Goal: Obtain resource: Download file/media

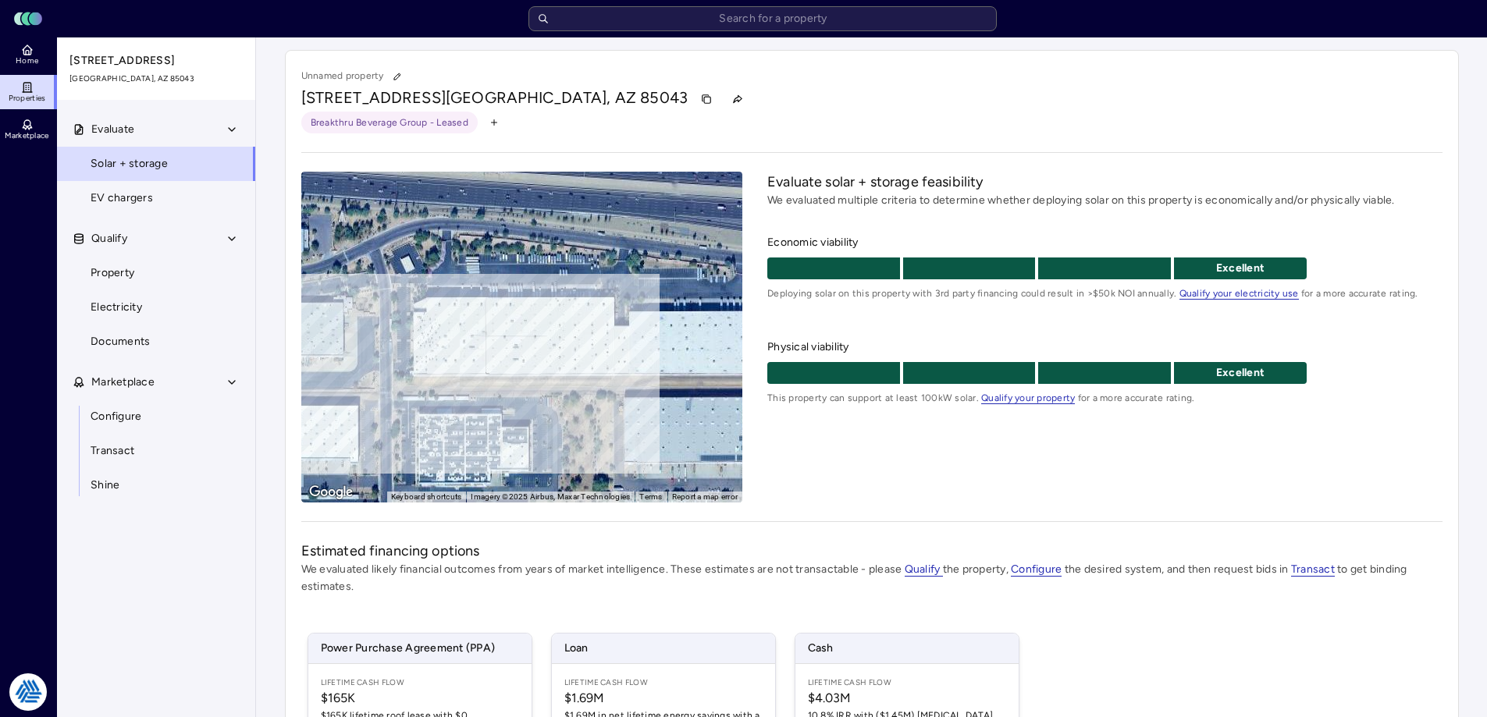
scroll to position [231, 0]
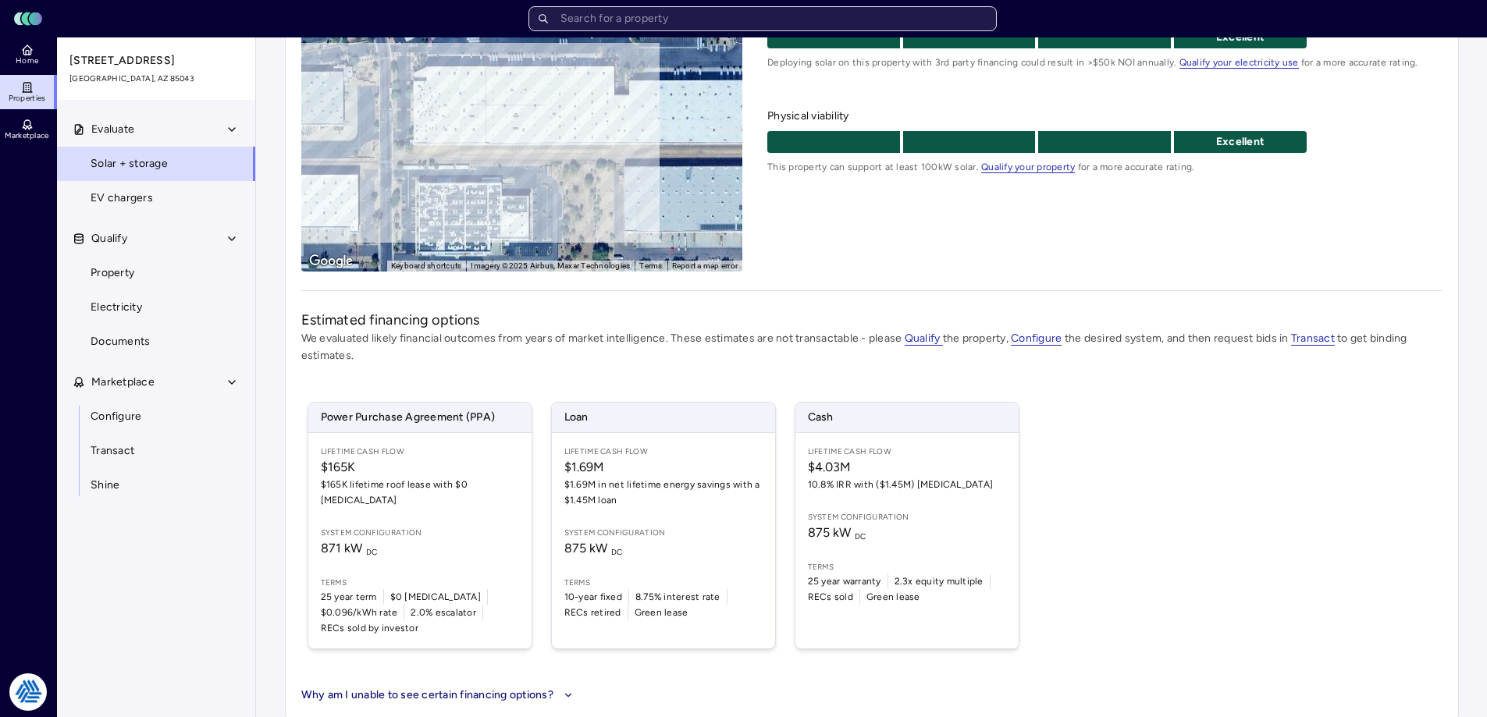
drag, startPoint x: 0, startPoint y: 0, endPoint x: 680, endPoint y: 20, distance: 680.3
click at [680, 20] on input "text" at bounding box center [763, 18] width 468 height 25
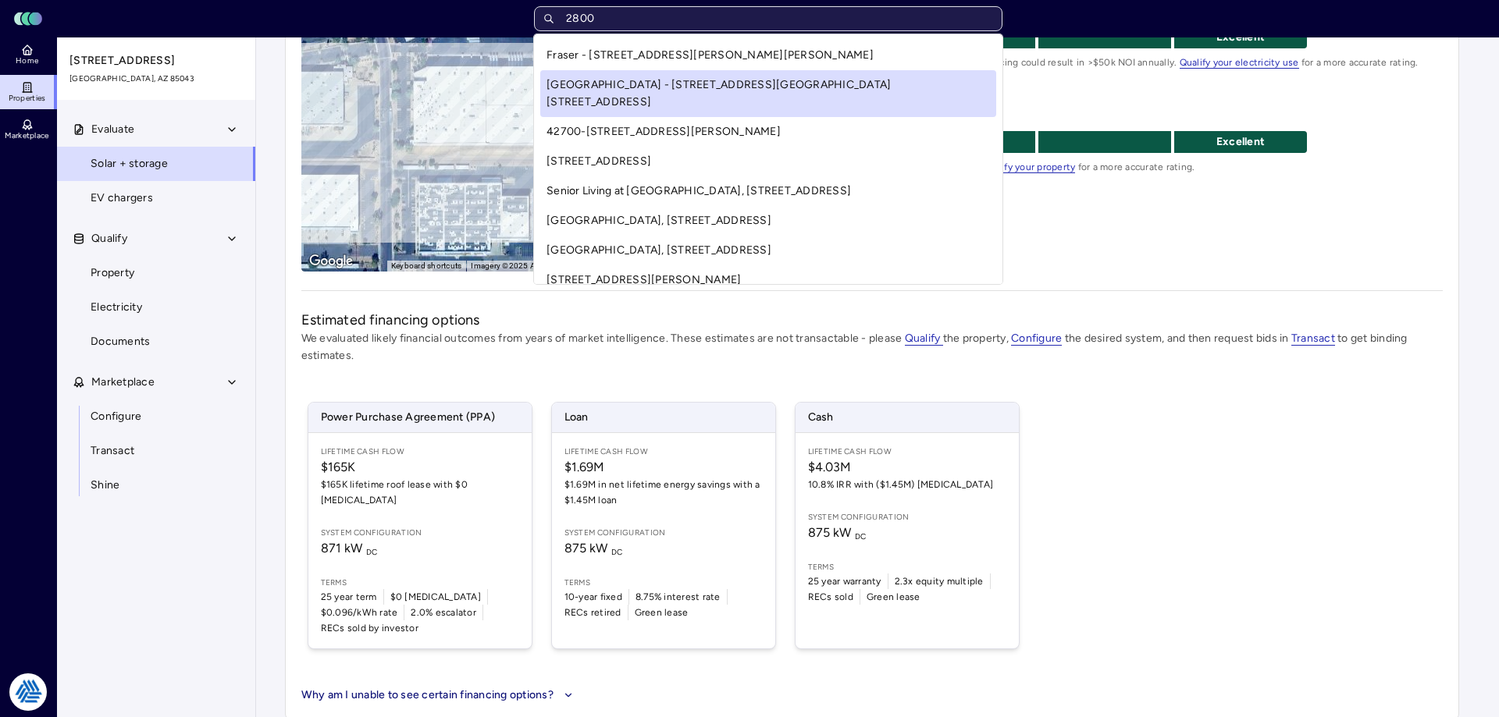
type input "2800 v"
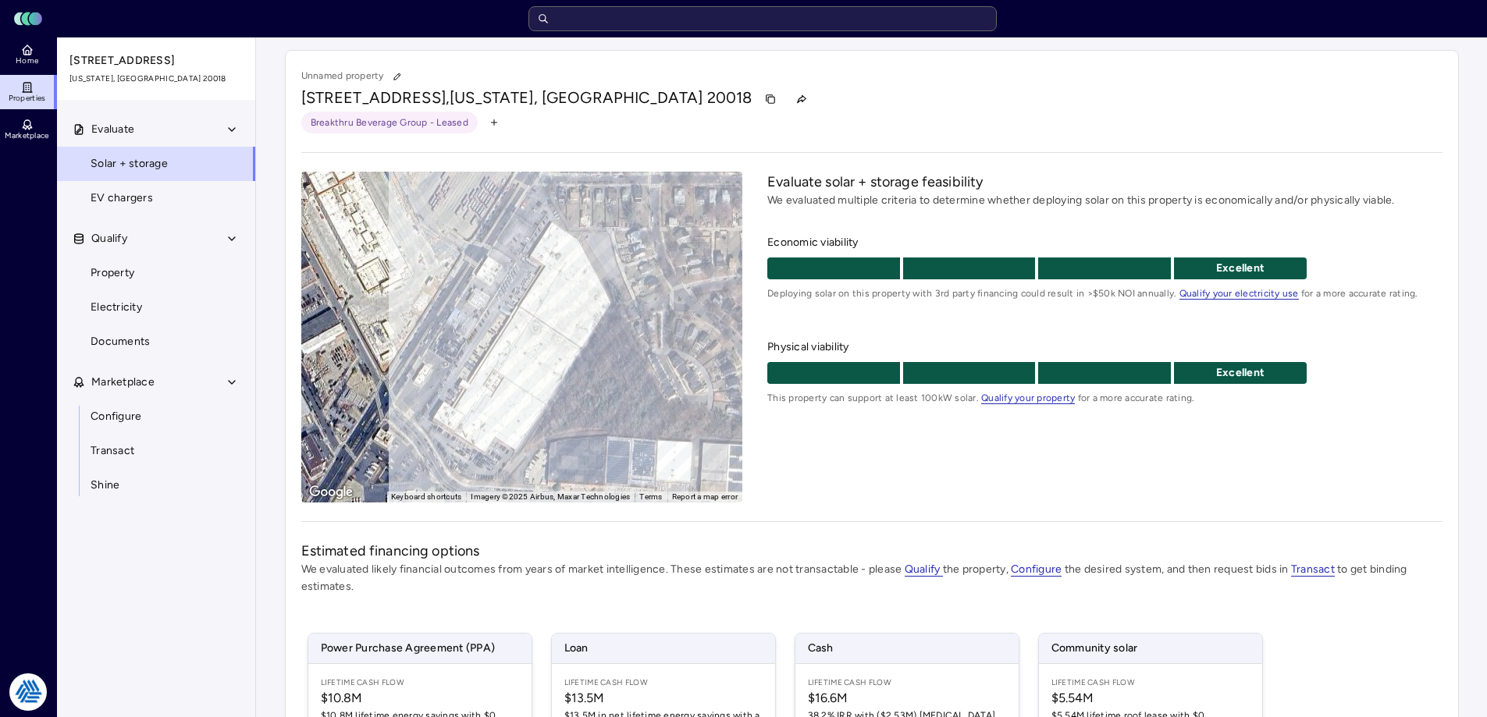
click at [901, 455] on div "Evaluate solar + storage feasibility We evaluated multiple criteria to determin…" at bounding box center [1104, 337] width 675 height 331
click at [769, 504] on div "Unnamed property [STREET_ADDRESS][US_STATE] Breakthru Beverage Group - Leased ←…" at bounding box center [872, 526] width 1174 height 952
drag, startPoint x: 296, startPoint y: 76, endPoint x: 645, endPoint y: 148, distance: 356.5
click at [645, 148] on div "Unnamed property [STREET_ADDRESS][US_STATE] Breakthru Beverage Group - Leased ←…" at bounding box center [872, 526] width 1174 height 952
drag, startPoint x: 669, startPoint y: 123, endPoint x: 678, endPoint y: 129, distance: 10.2
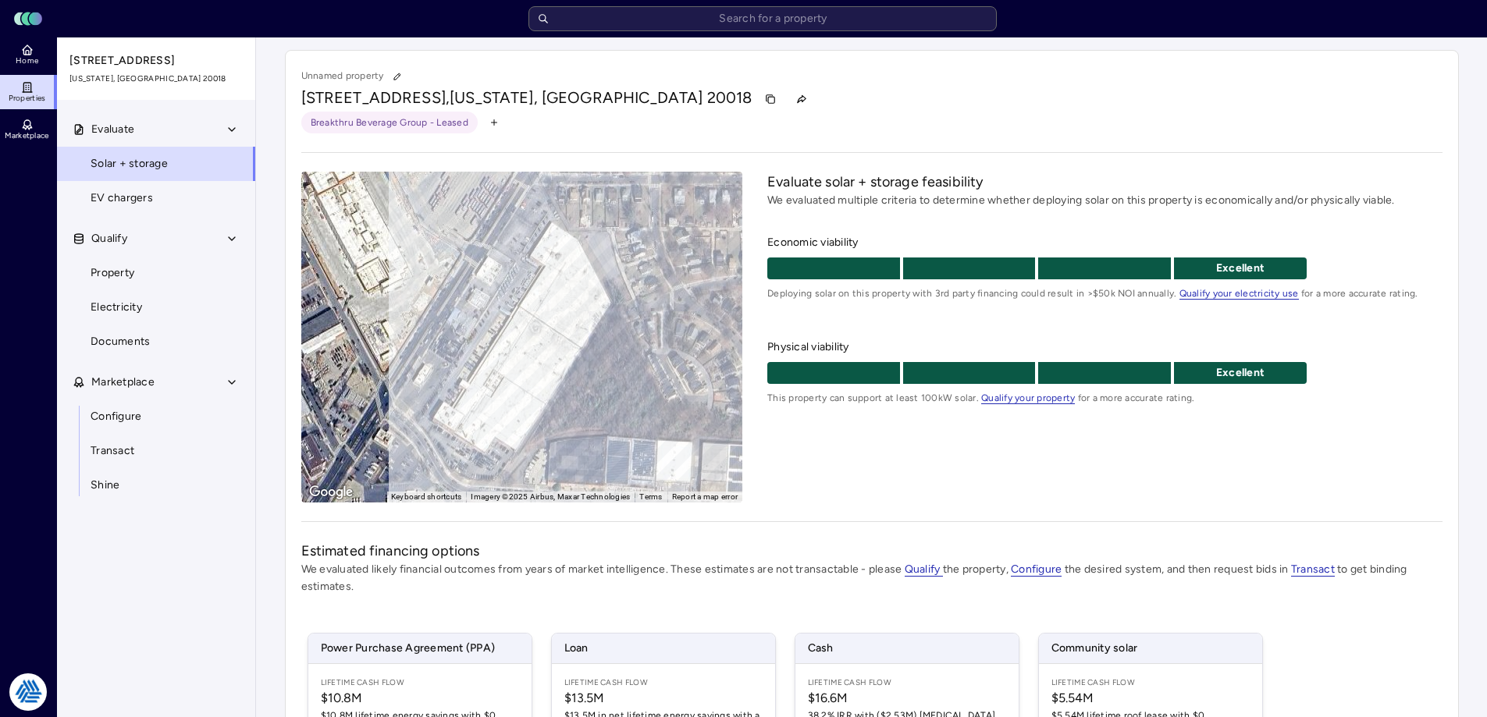
click at [669, 123] on div "Breakthru Beverage Group - Leased" at bounding box center [871, 123] width 1141 height 22
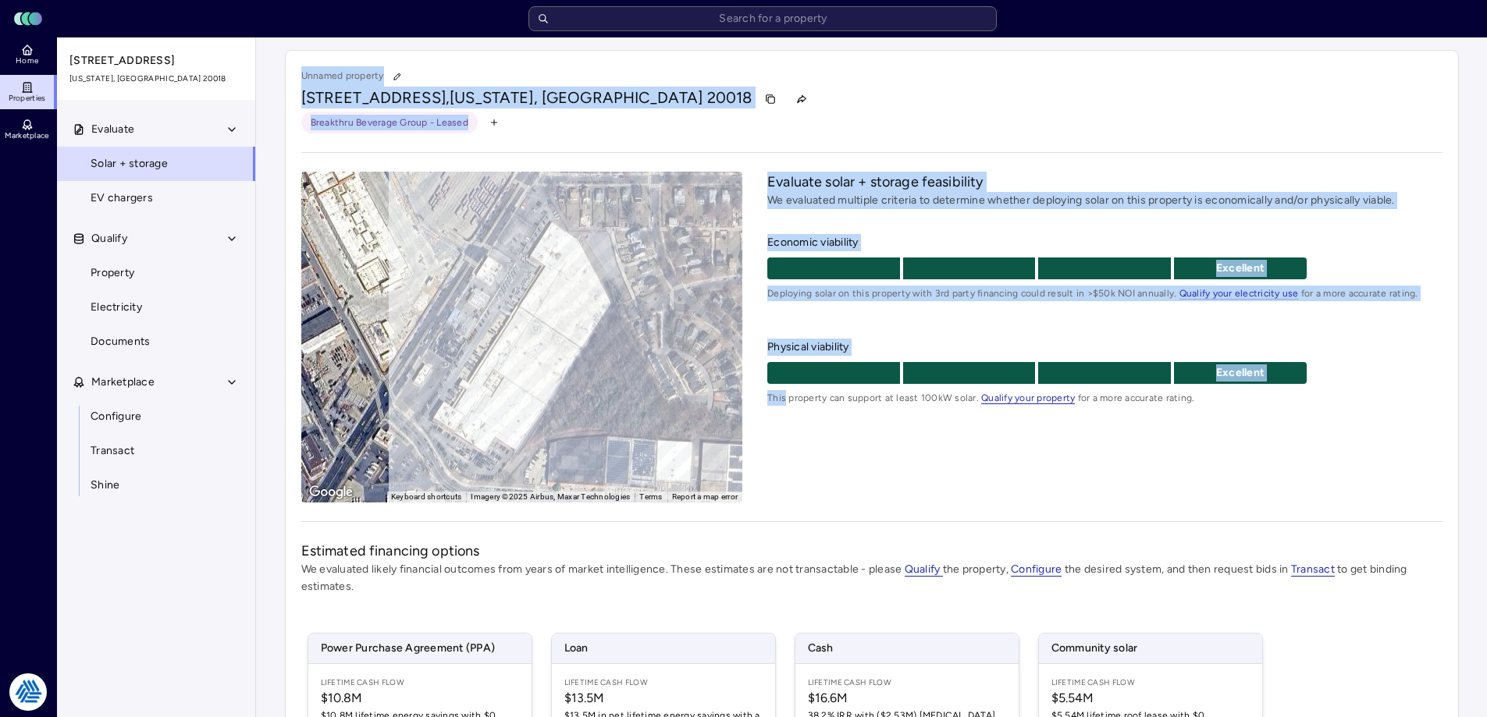
drag, startPoint x: 784, startPoint y: 482, endPoint x: 290, endPoint y: 69, distance: 643.5
click at [290, 69] on div "Unnamed property [STREET_ADDRESS][US_STATE] Breakthru Beverage Group - Leased ←…" at bounding box center [872, 526] width 1174 height 952
click at [763, 96] on div "[STREET_ADDRESS][US_STATE]" at bounding box center [871, 99] width 1141 height 25
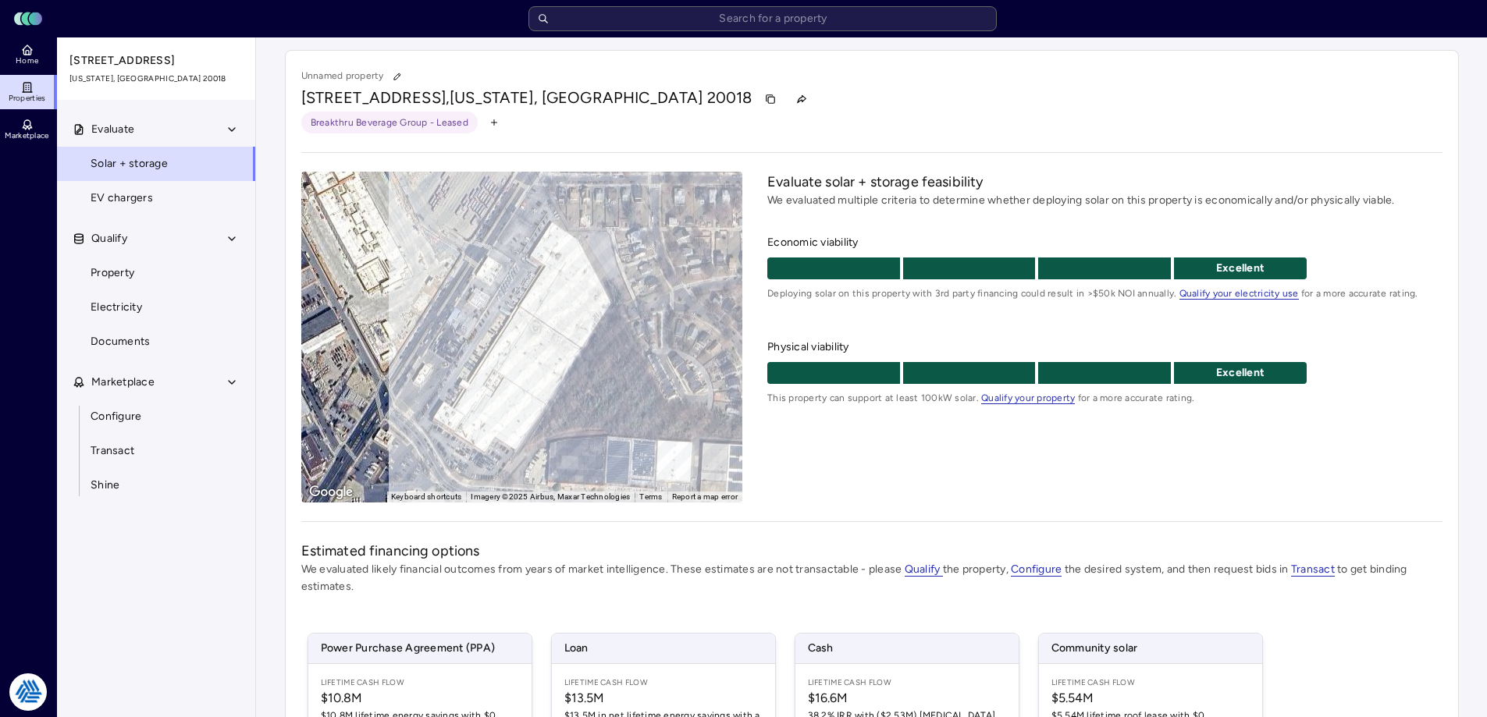
click at [831, 449] on div "Evaluate solar + storage feasibility We evaluated multiple criteria to determin…" at bounding box center [1104, 337] width 675 height 331
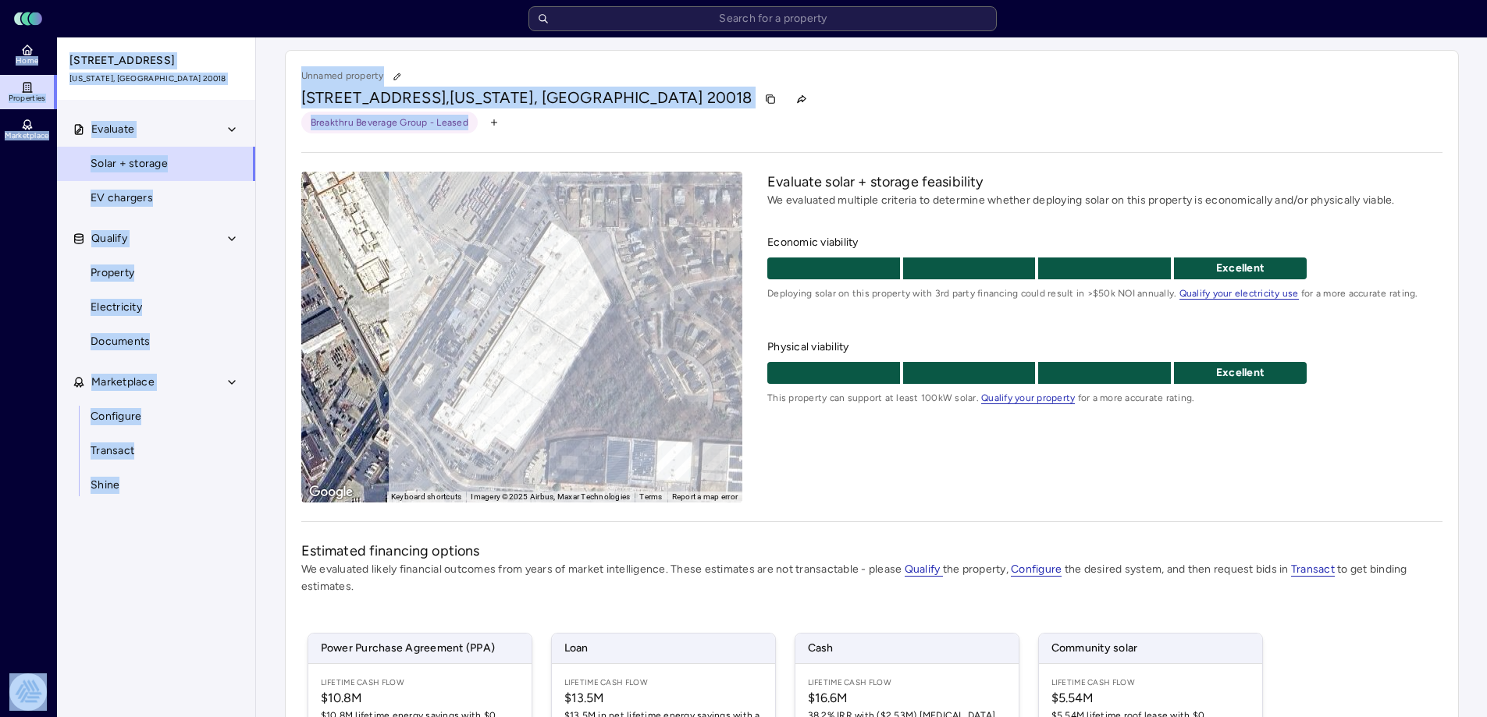
drag, startPoint x: 771, startPoint y: 522, endPoint x: 282, endPoint y: -18, distance: 727.9
click at [282, 0] on html "Toggle Sidebar Lumen Energy Logo Home Properties Marketplace Tradition Energy […" at bounding box center [743, 507] width 1487 height 1014
click at [731, 94] on div "[STREET_ADDRESS][US_STATE]" at bounding box center [871, 99] width 1141 height 25
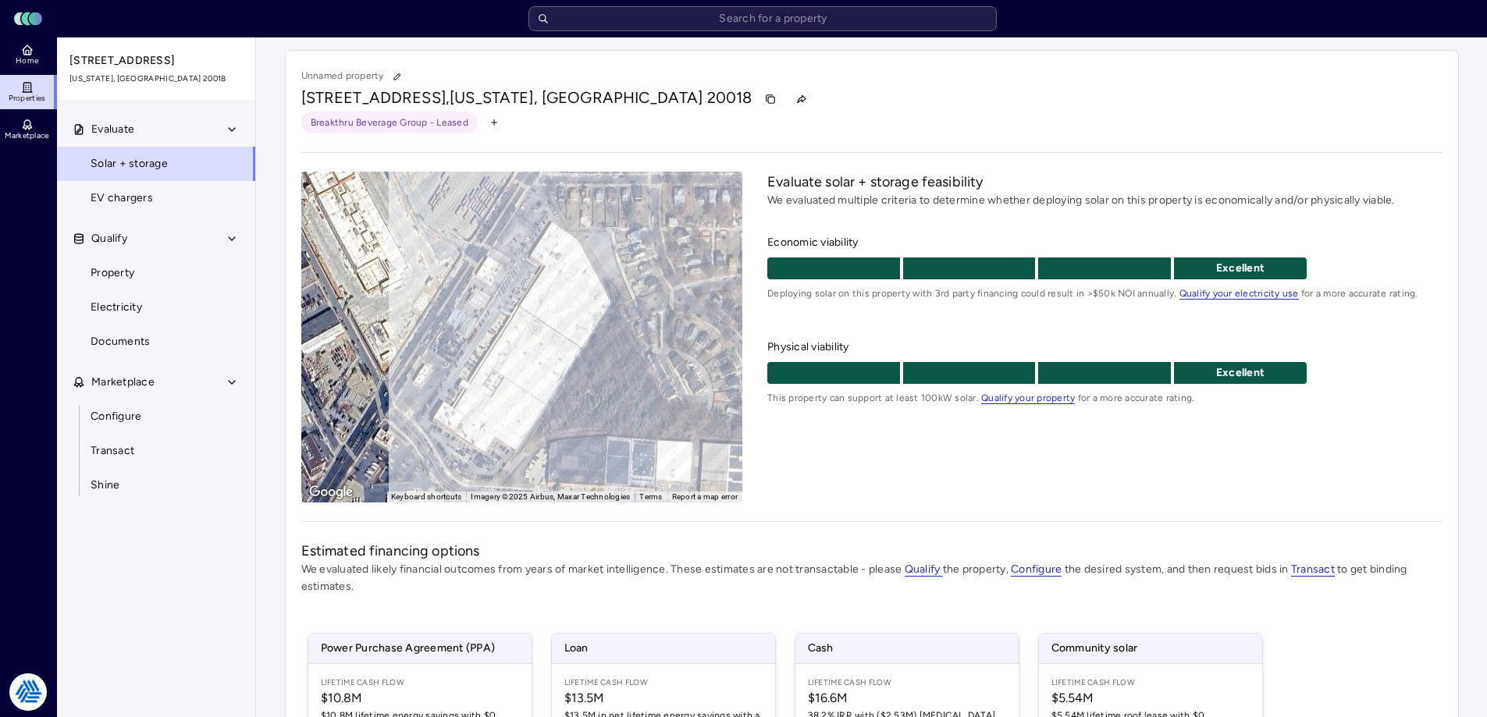
click at [1017, 83] on div "Unnamed property" at bounding box center [871, 76] width 1141 height 20
drag, startPoint x: 925, startPoint y: 183, endPoint x: 771, endPoint y: 190, distance: 154.7
click at [771, 190] on h2 "Evaluate solar + storage feasibility" at bounding box center [1104, 182] width 675 height 20
click at [777, 190] on h2 "Evaluate solar + storage feasibility" at bounding box center [1104, 182] width 675 height 20
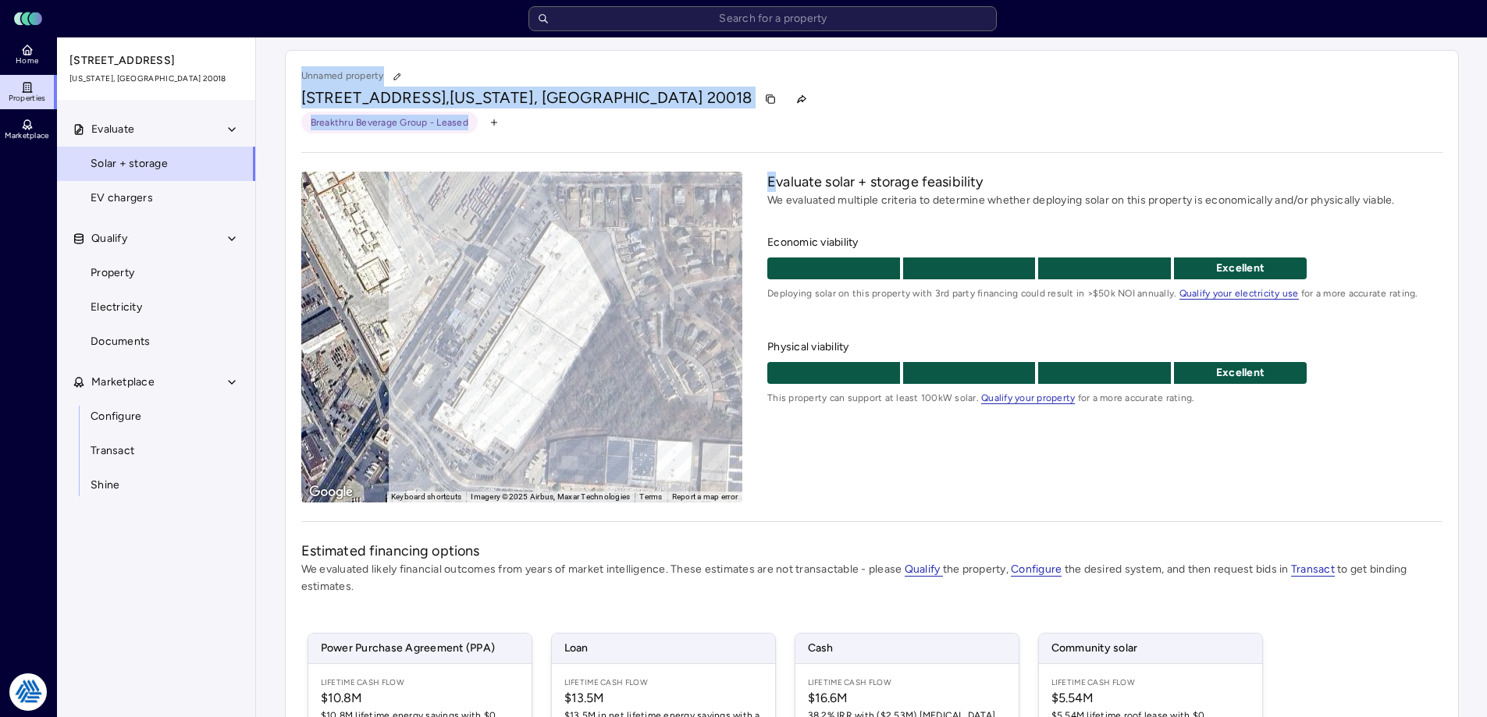
drag, startPoint x: 774, startPoint y: 182, endPoint x: 1136, endPoint y: 132, distance: 364.9
click at [1136, 132] on div "Unnamed property [STREET_ADDRESS][US_STATE] Breakthru Beverage Group - Leased ←…" at bounding box center [872, 526] width 1174 height 952
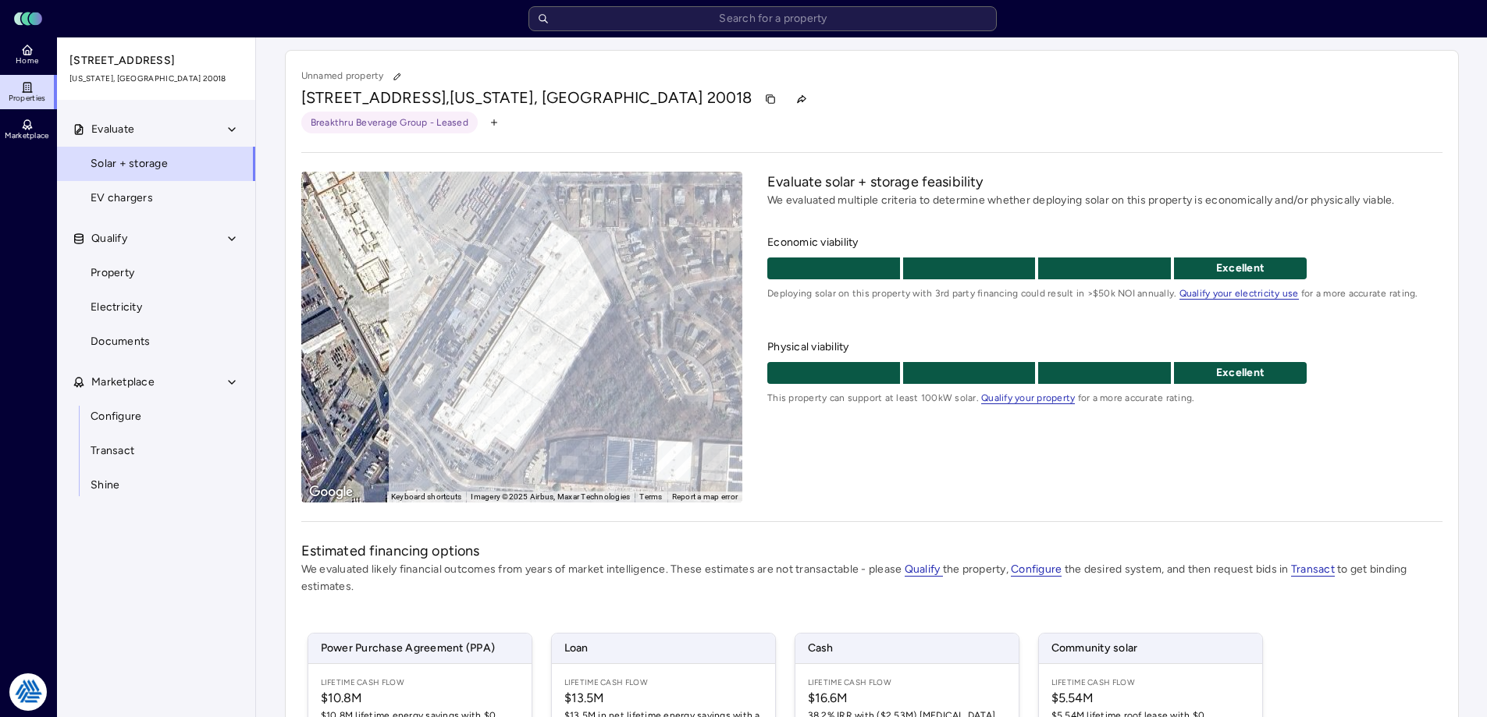
click at [1093, 180] on h2 "Evaluate solar + storage feasibility" at bounding box center [1104, 182] width 675 height 20
drag, startPoint x: 875, startPoint y: 159, endPoint x: 925, endPoint y: 186, distance: 56.6
click at [881, 165] on div "Unnamed property [STREET_ADDRESS][US_STATE] Breakthru Beverage Group - Leased ←…" at bounding box center [872, 526] width 1174 height 952
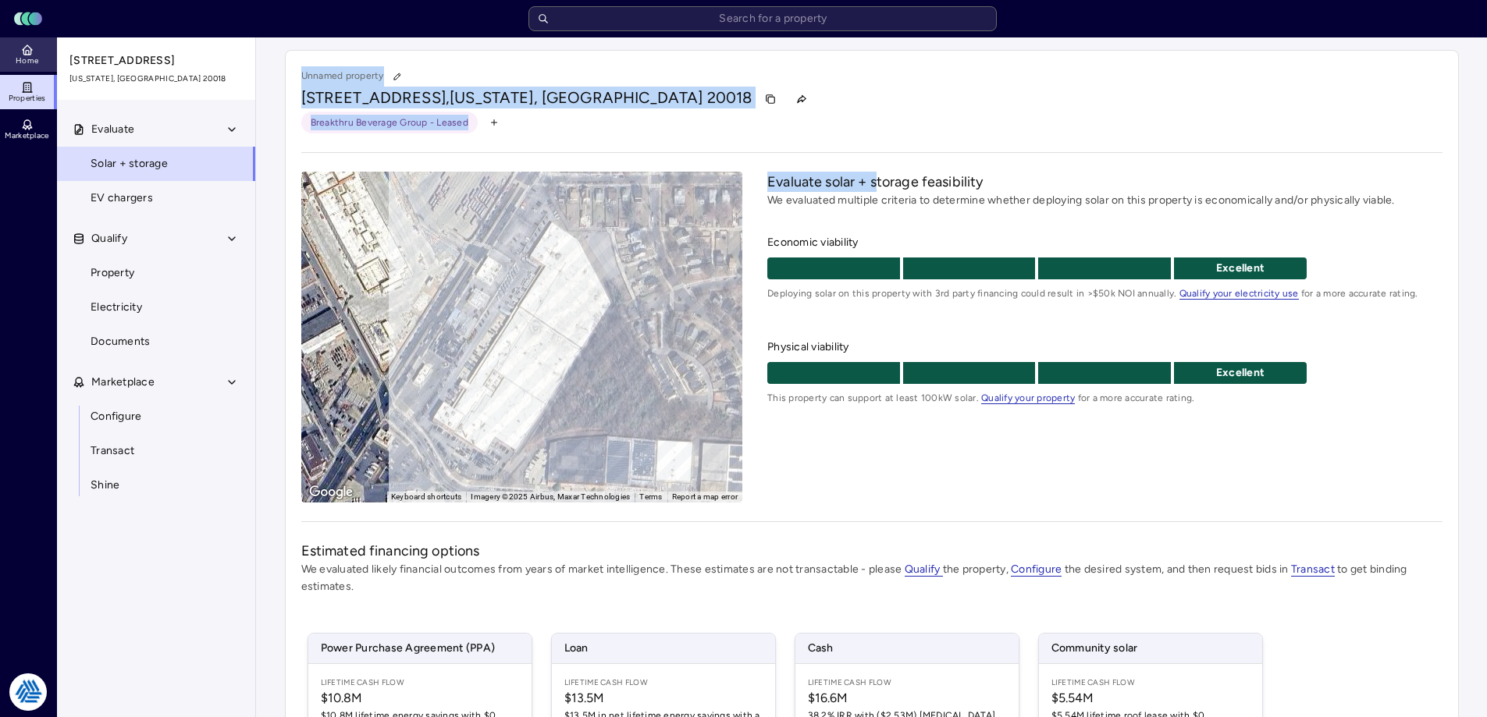
click at [47, 55] on link "Home" at bounding box center [28, 54] width 57 height 34
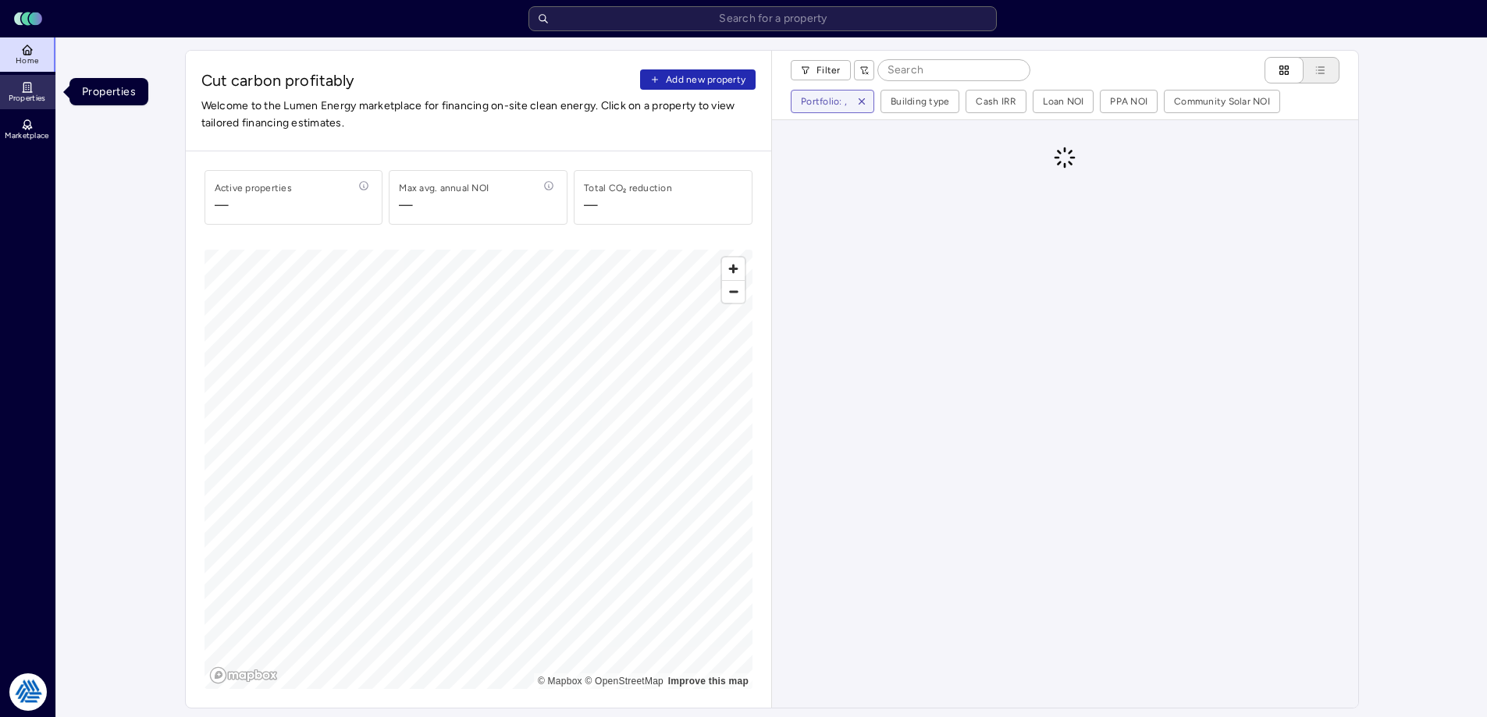
click at [41, 84] on link "Properties" at bounding box center [28, 92] width 57 height 34
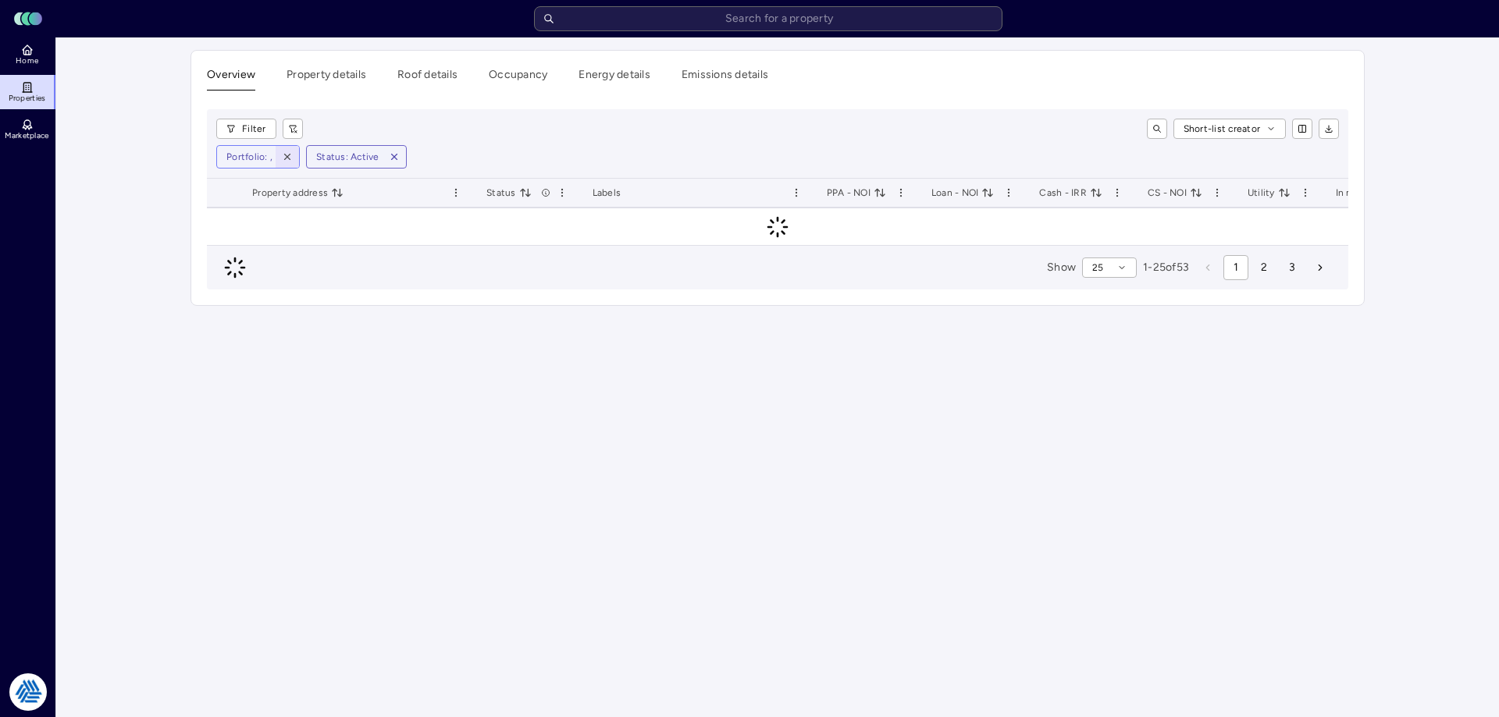
click at [290, 157] on icon "button" at bounding box center [287, 156] width 11 height 11
click at [484, 120] on div "Short-list creator" at bounding box center [827, 129] width 1024 height 20
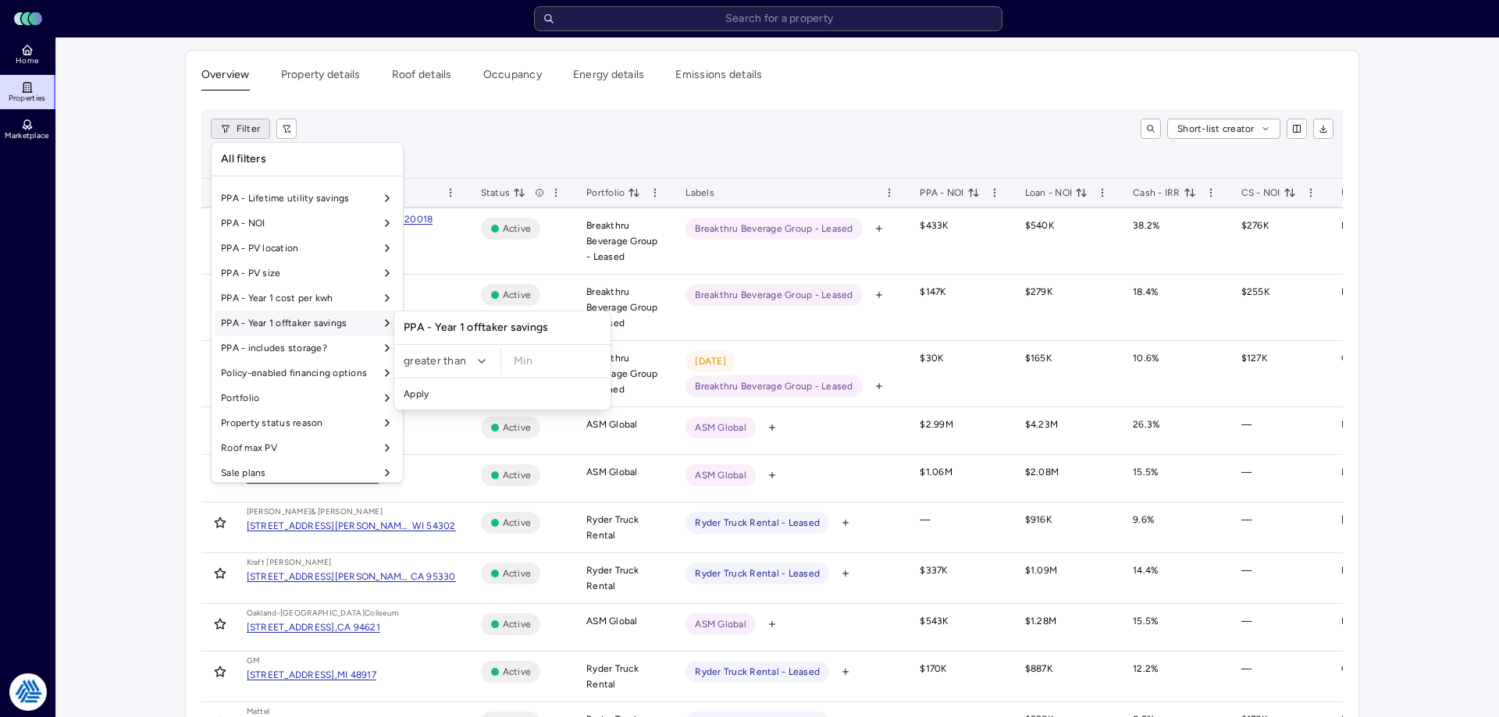
scroll to position [1299, 0]
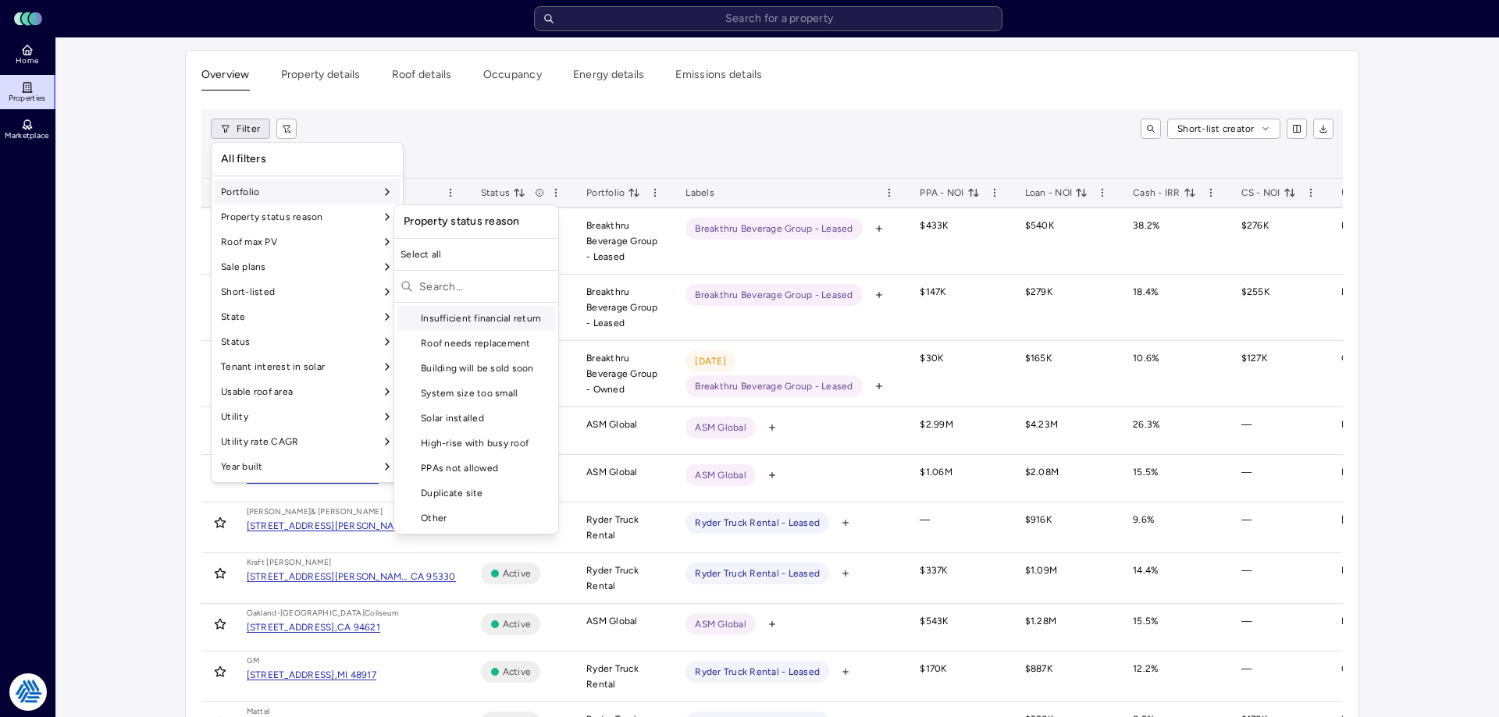
click at [279, 194] on div "Portfolio" at bounding box center [307, 192] width 185 height 25
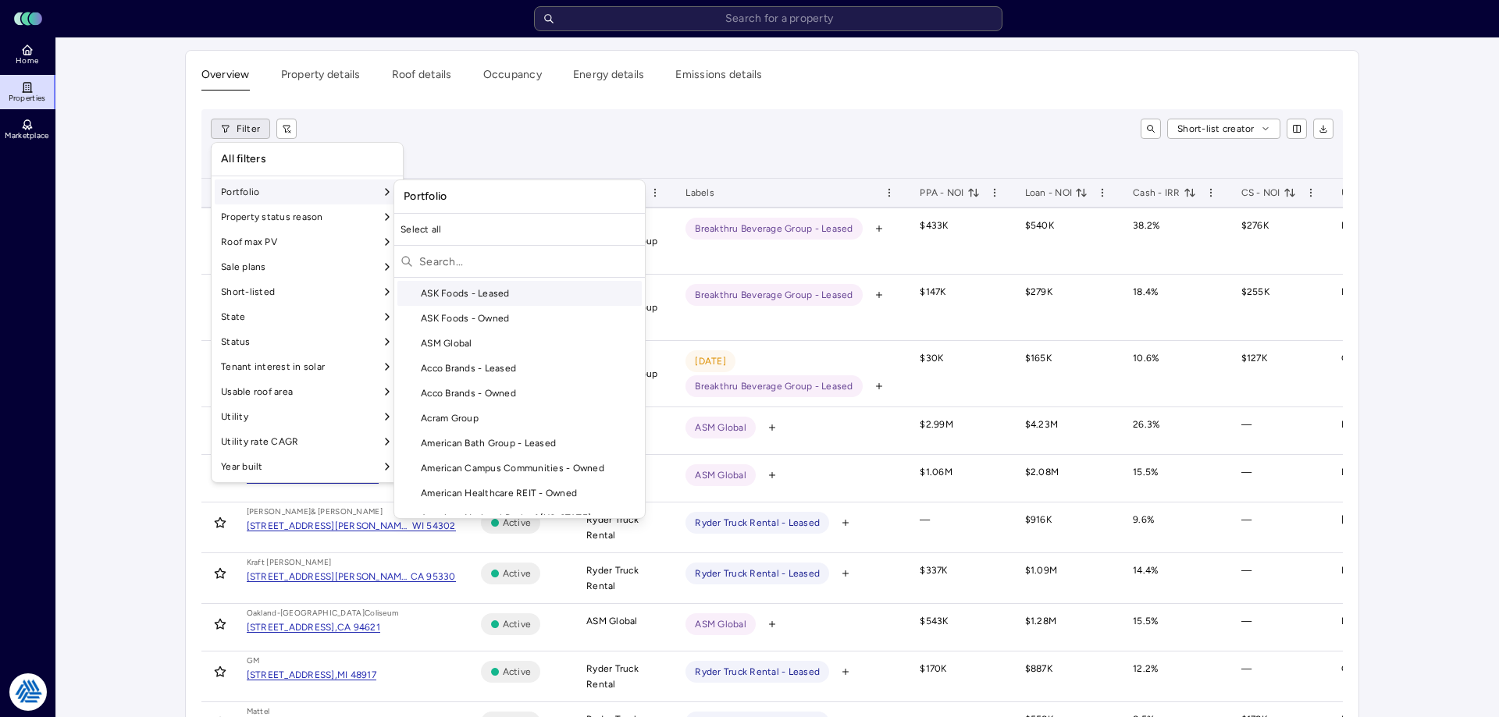
click at [444, 260] on input "text" at bounding box center [528, 261] width 219 height 25
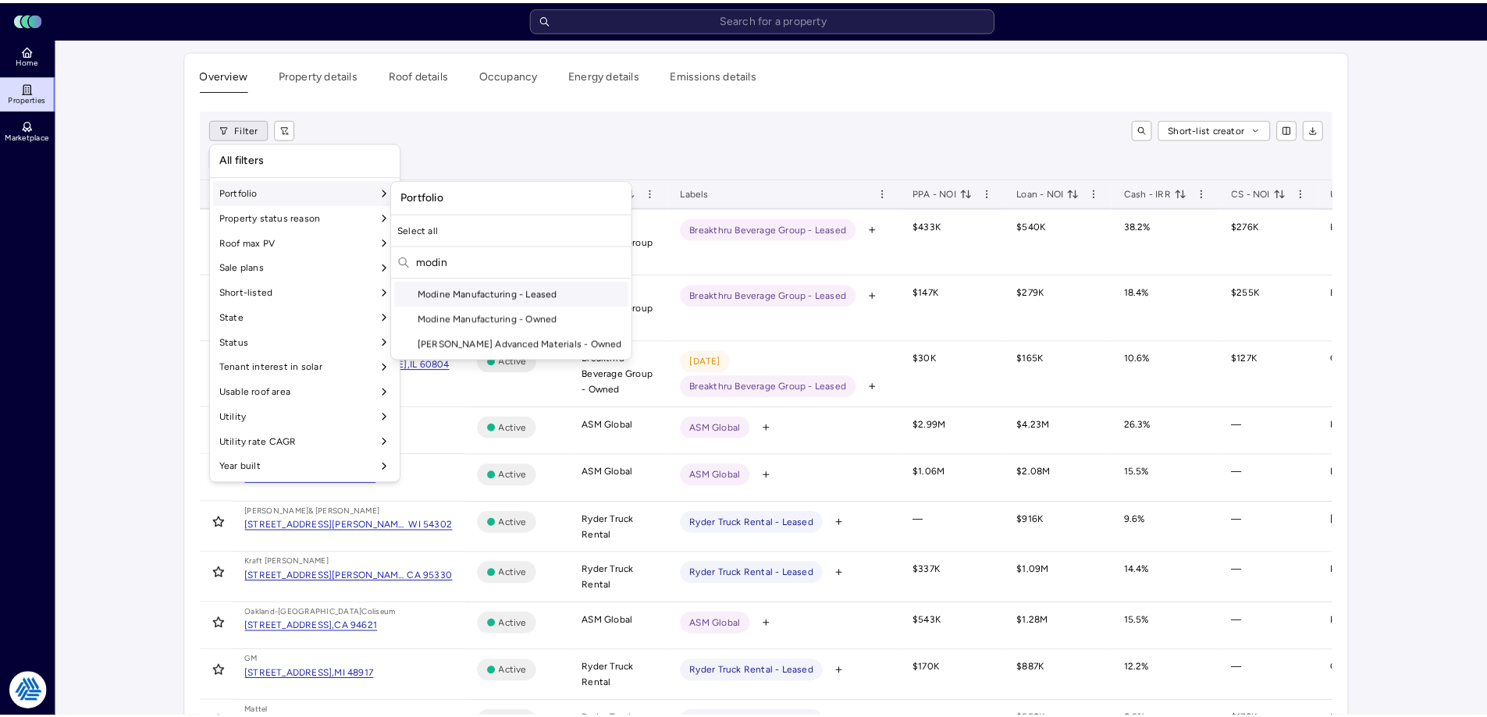
scroll to position [0, 0]
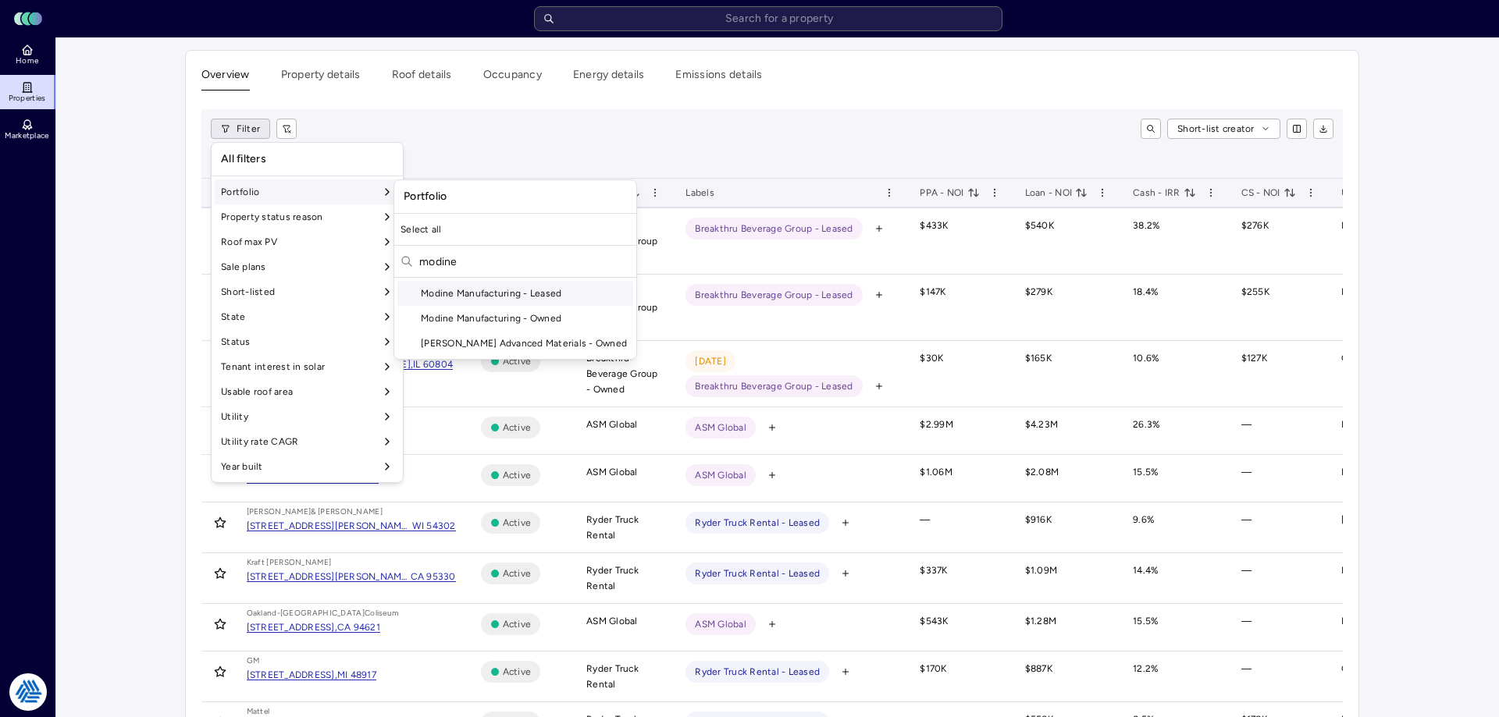
type input "modine"
click at [479, 292] on div "Modine Manufacturing - Leased" at bounding box center [515, 293] width 236 height 25
click at [473, 313] on div "Modine Manufacturing - Owned" at bounding box center [515, 318] width 236 height 25
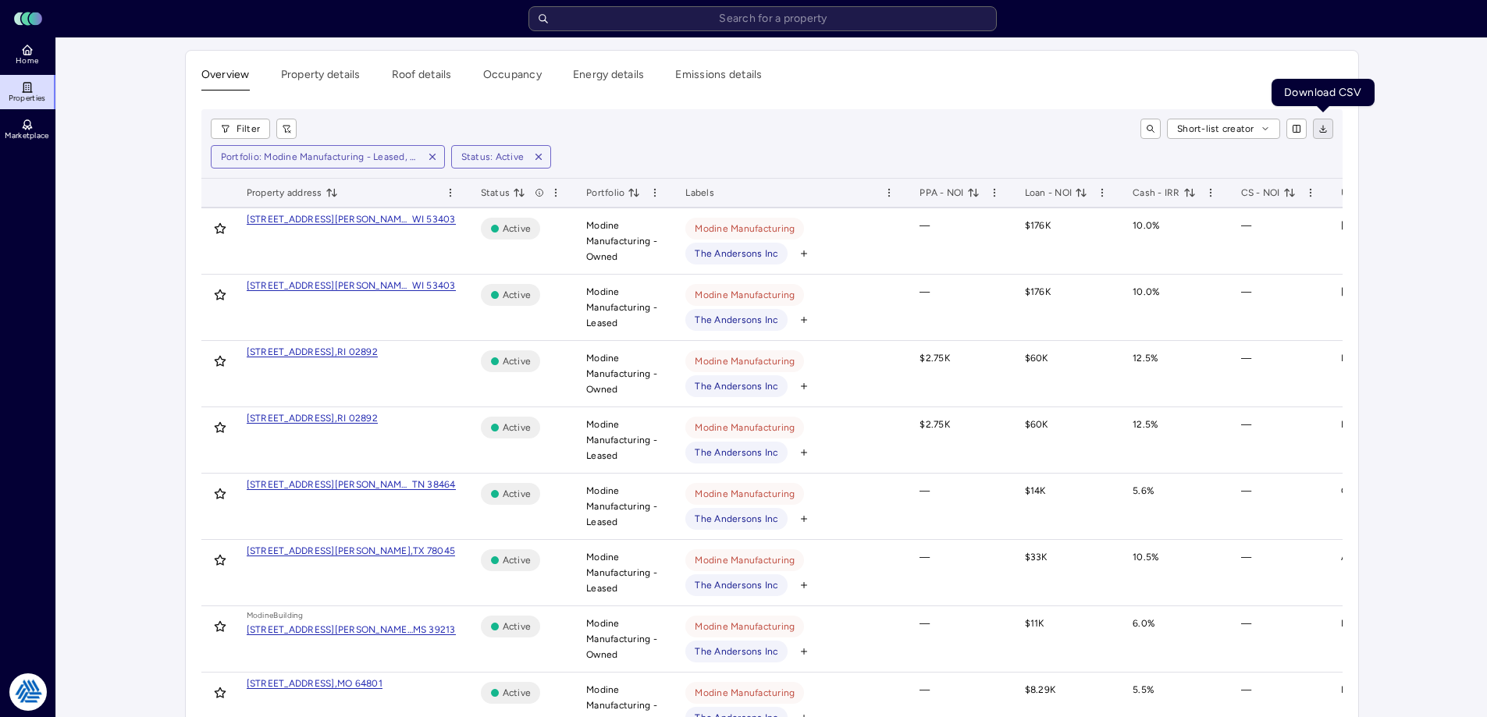
click at [1326, 126] on icon "button" at bounding box center [1323, 128] width 9 height 9
click at [1016, 71] on div "Overview Property details Roof details Occupancy Energy details Emissions detai…" at bounding box center [771, 78] width 1141 height 24
